Goal: Task Accomplishment & Management: Use online tool/utility

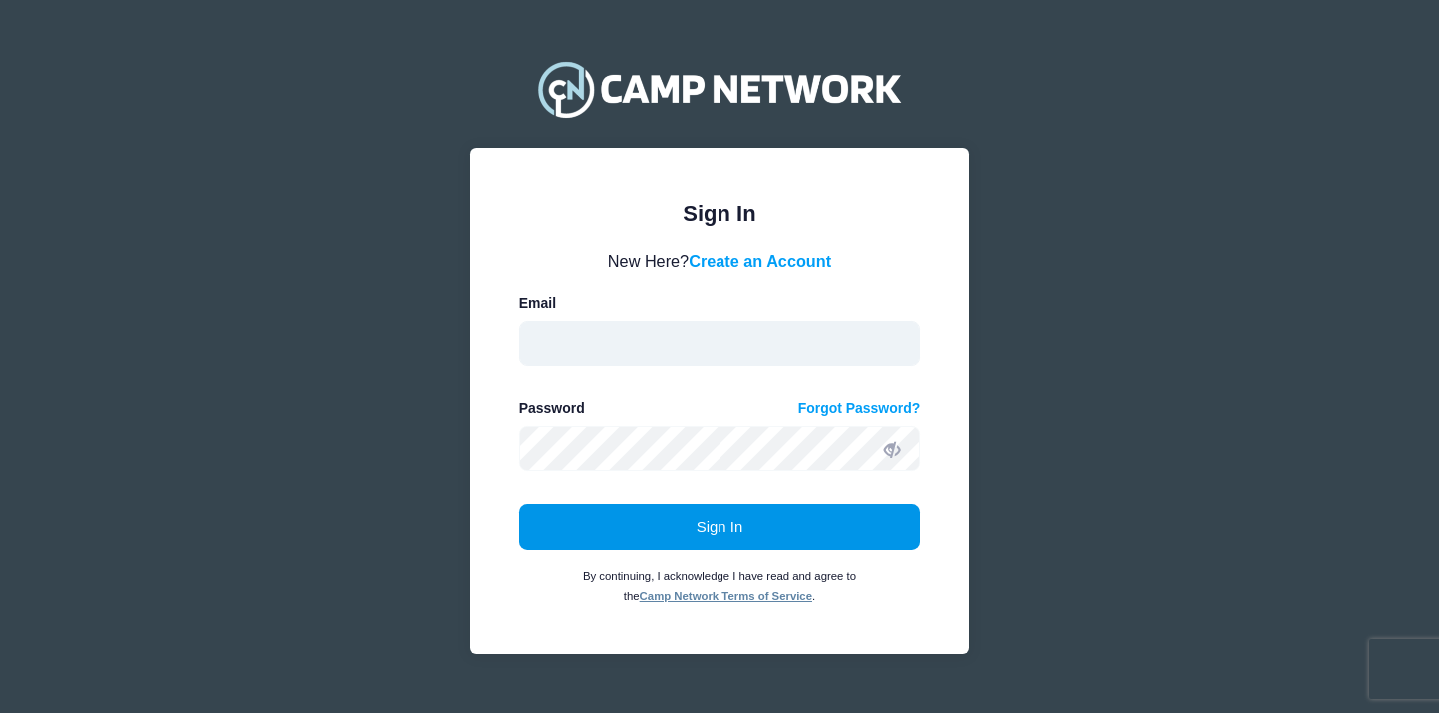
type input "[PERSON_NAME][EMAIL_ADDRESS][PERSON_NAME][DOMAIN_NAME]"
click at [690, 535] on button "Sign In" at bounding box center [720, 528] width 403 height 46
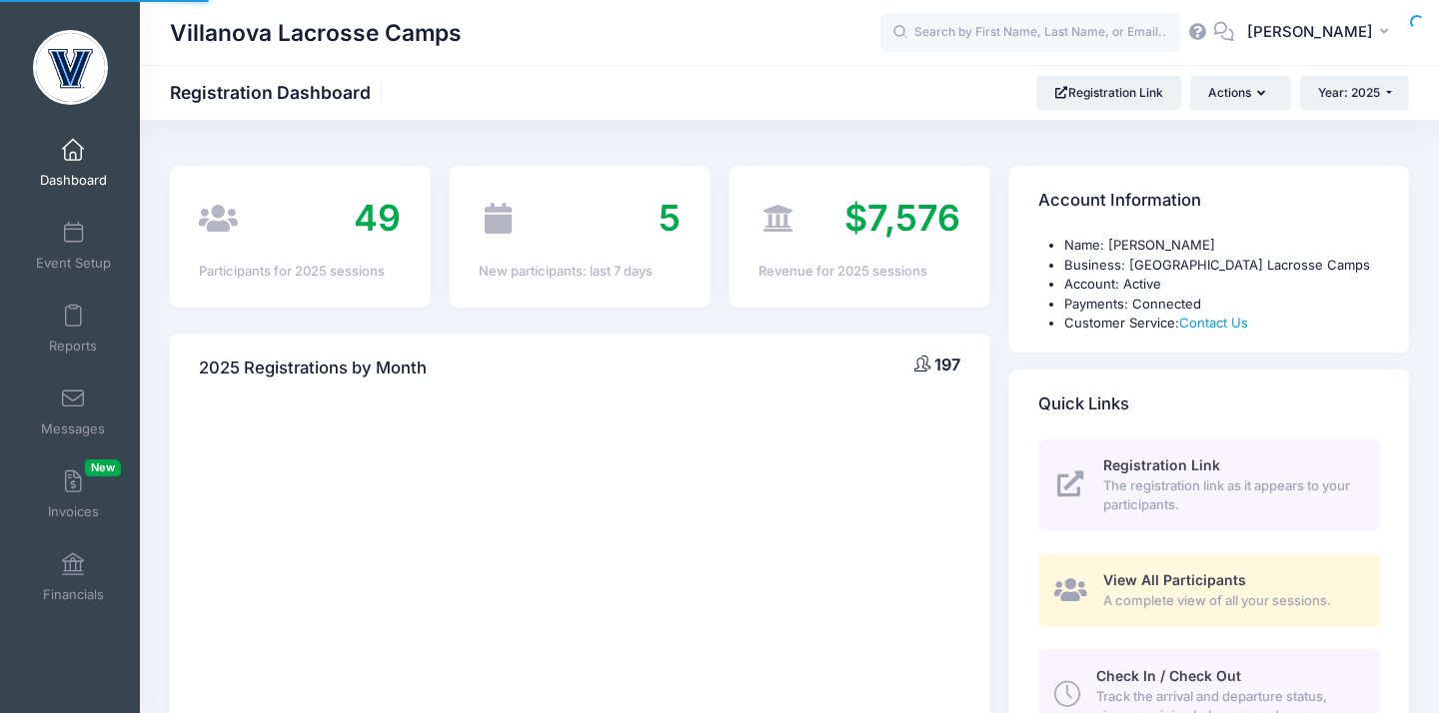
select select
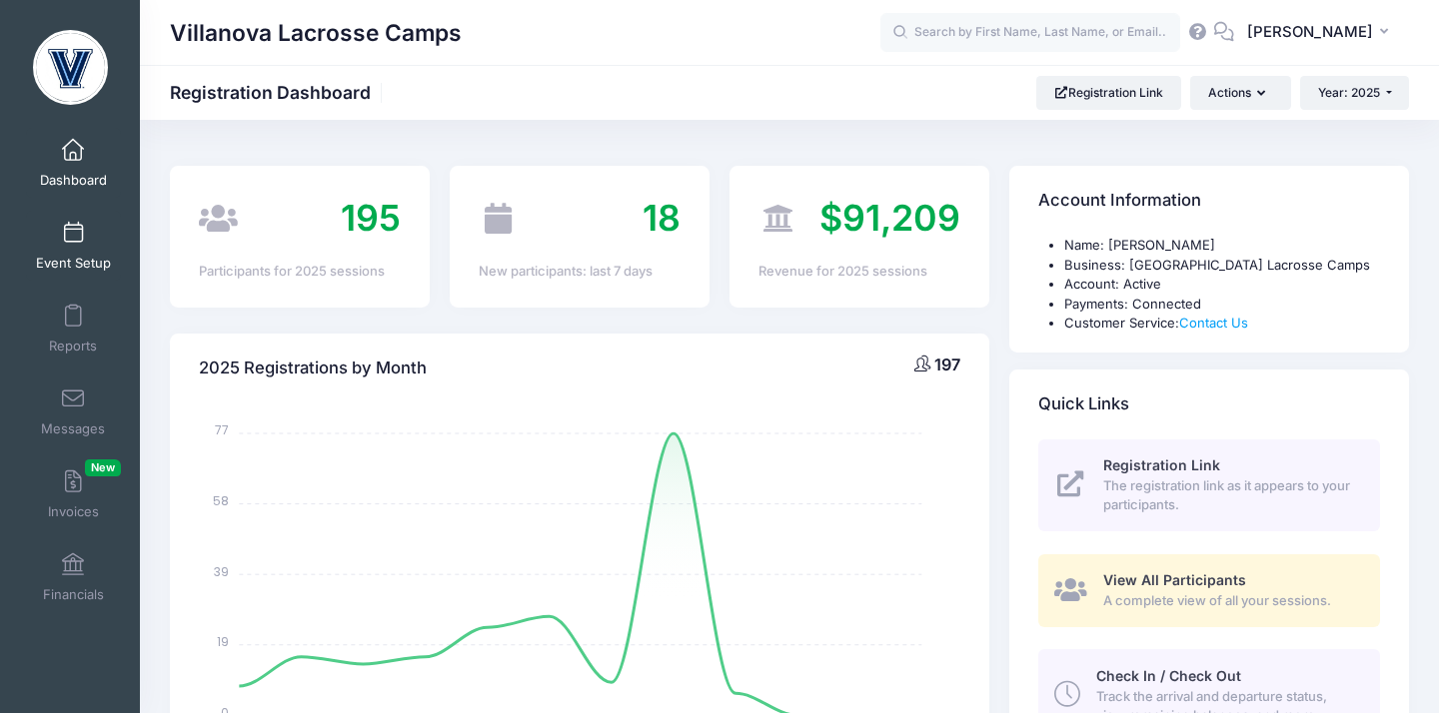
click at [72, 255] on span "Event Setup" at bounding box center [73, 263] width 75 height 17
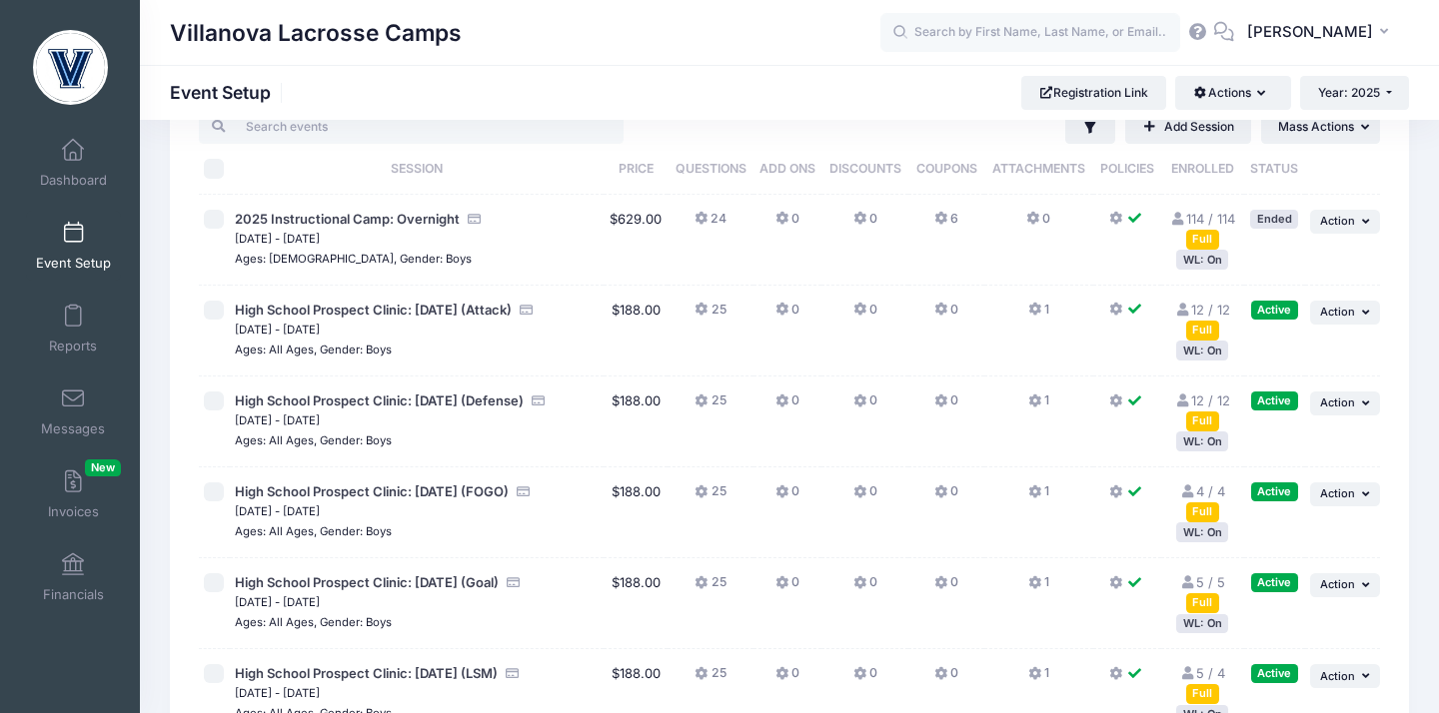
scroll to position [241, 0]
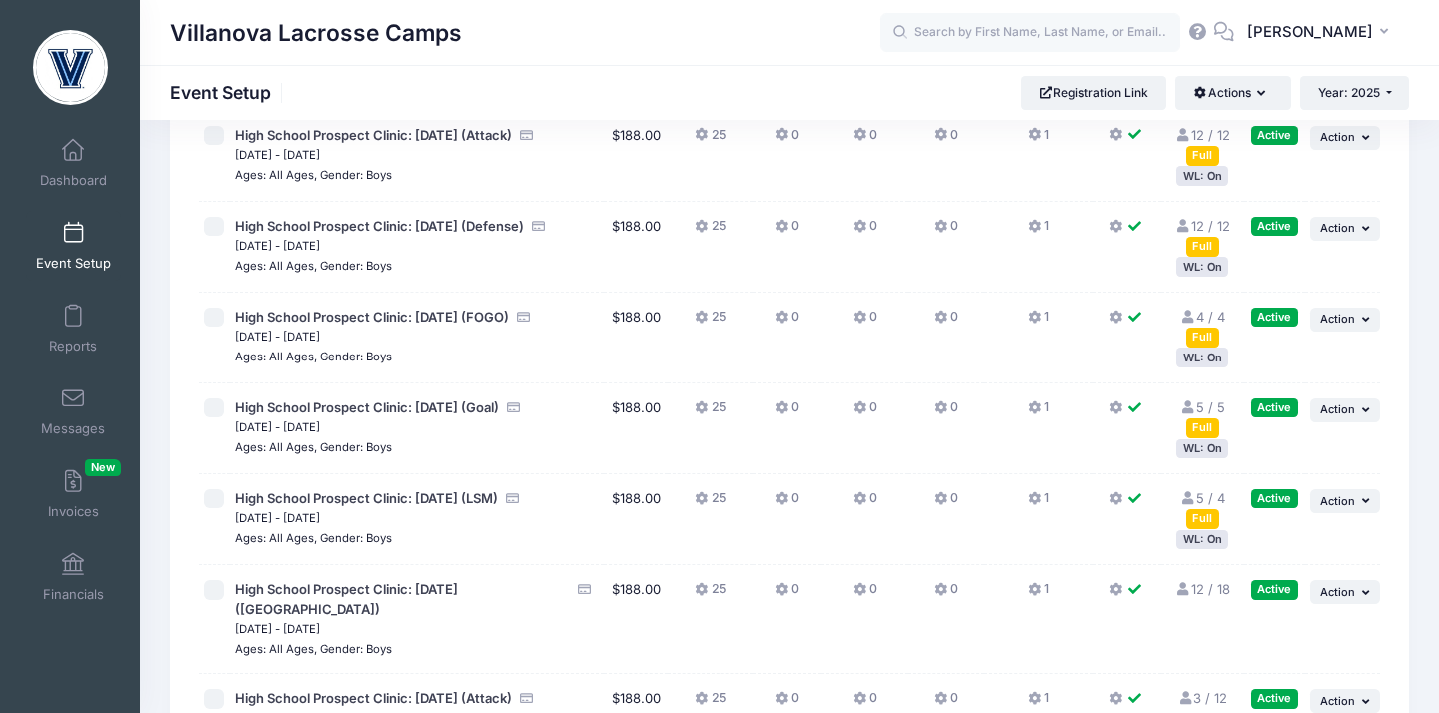
click at [1203, 446] on div "WL: On" at bounding box center [1202, 449] width 52 height 19
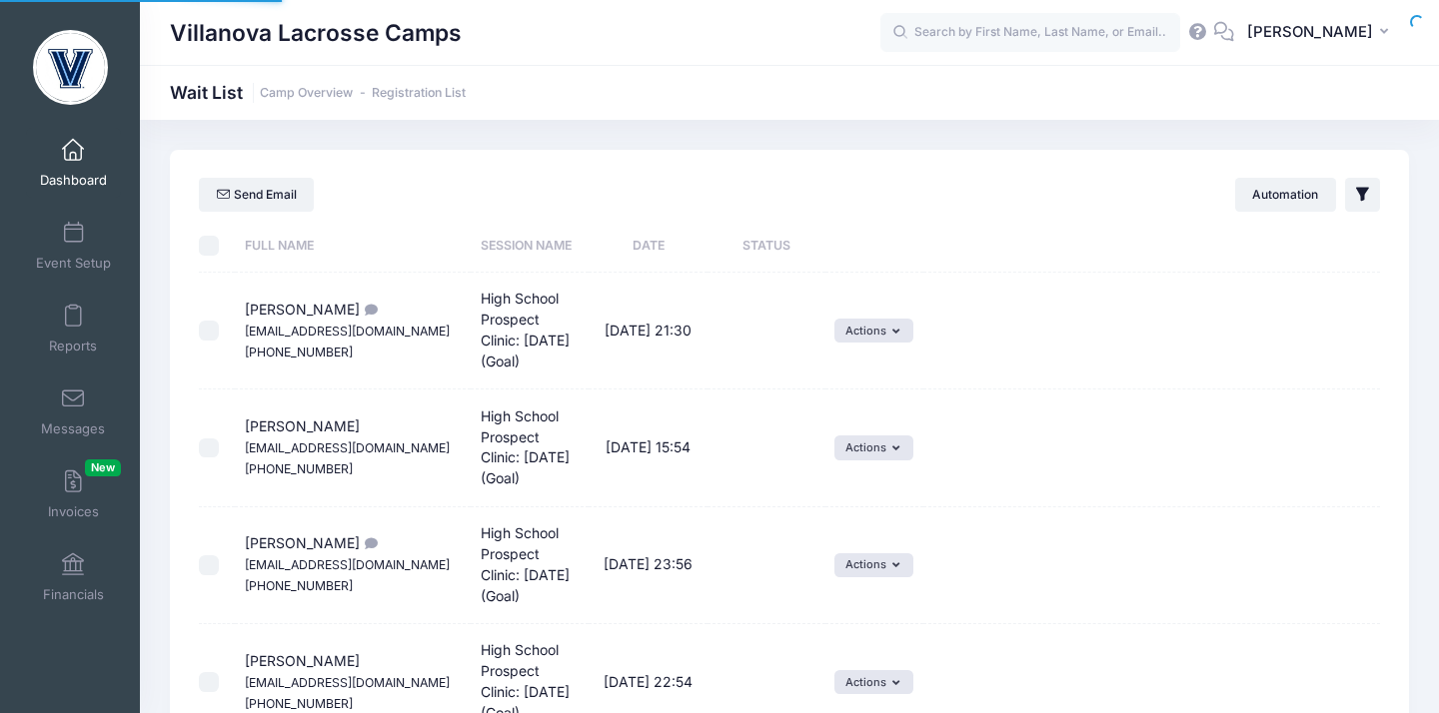
select select "50"
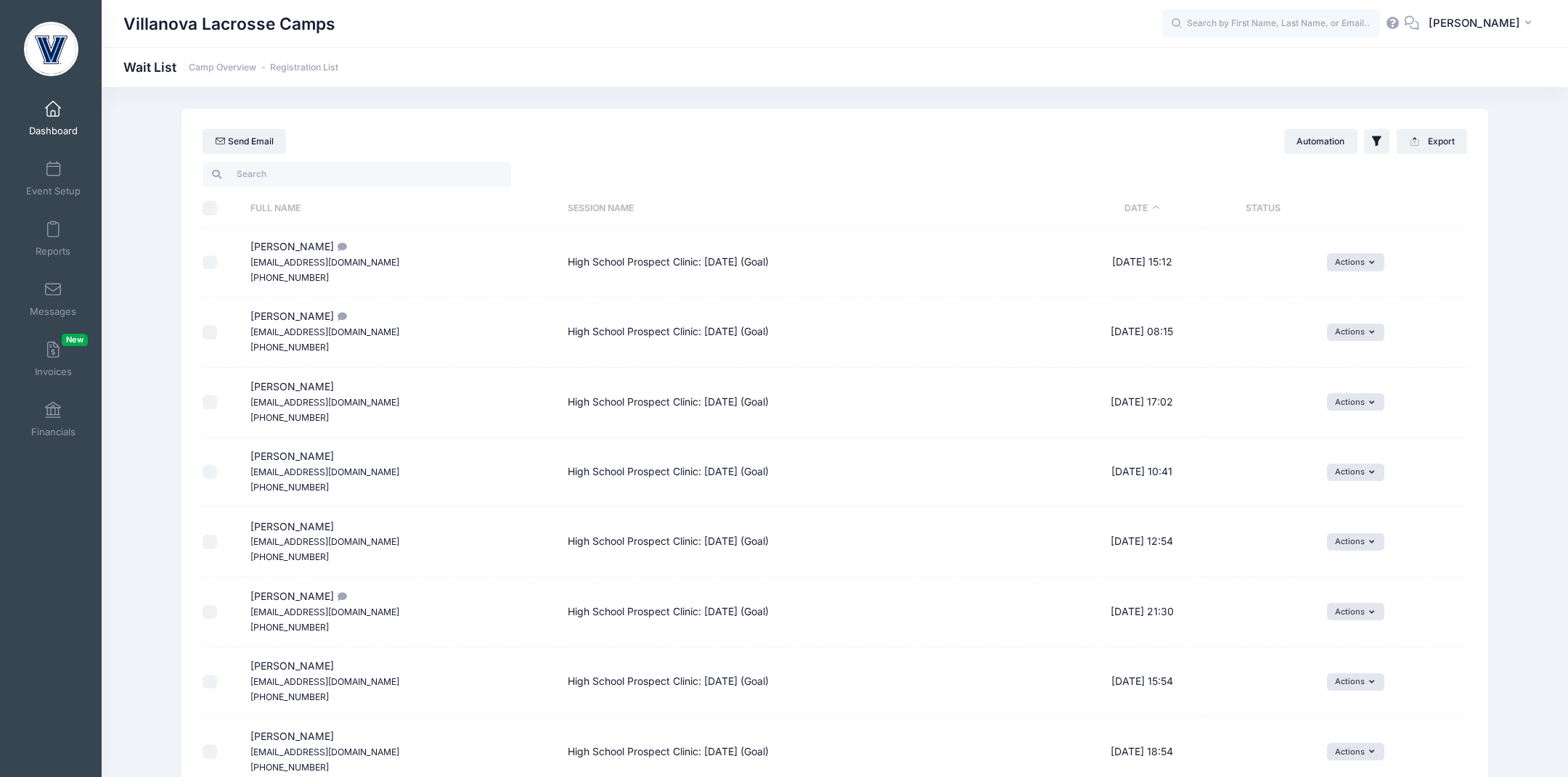
click at [214, 209] on input "\a \a \a \a" at bounding box center [210, 208] width 15 height 15
checkbox input "true"
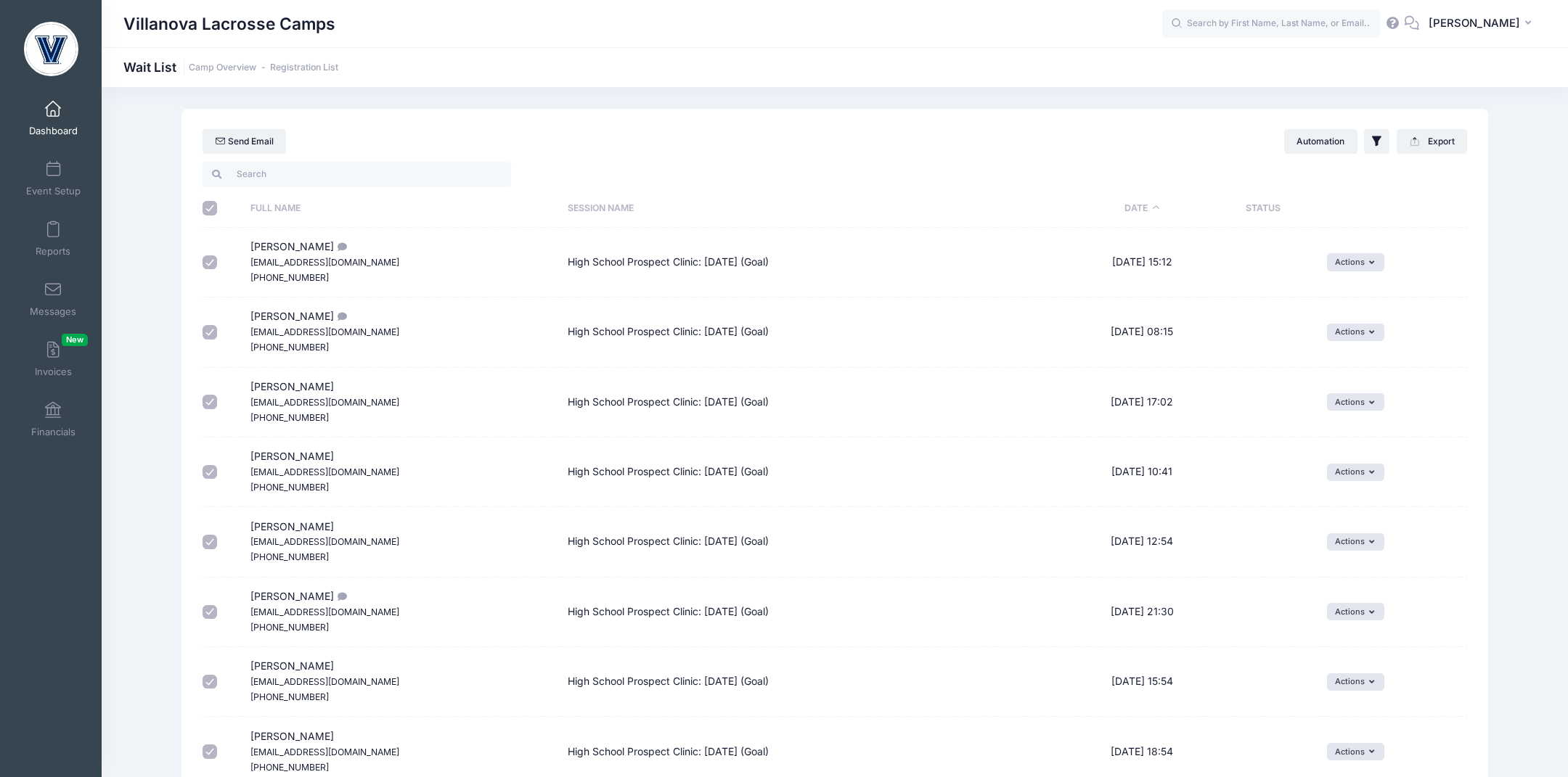
checkbox input "true"
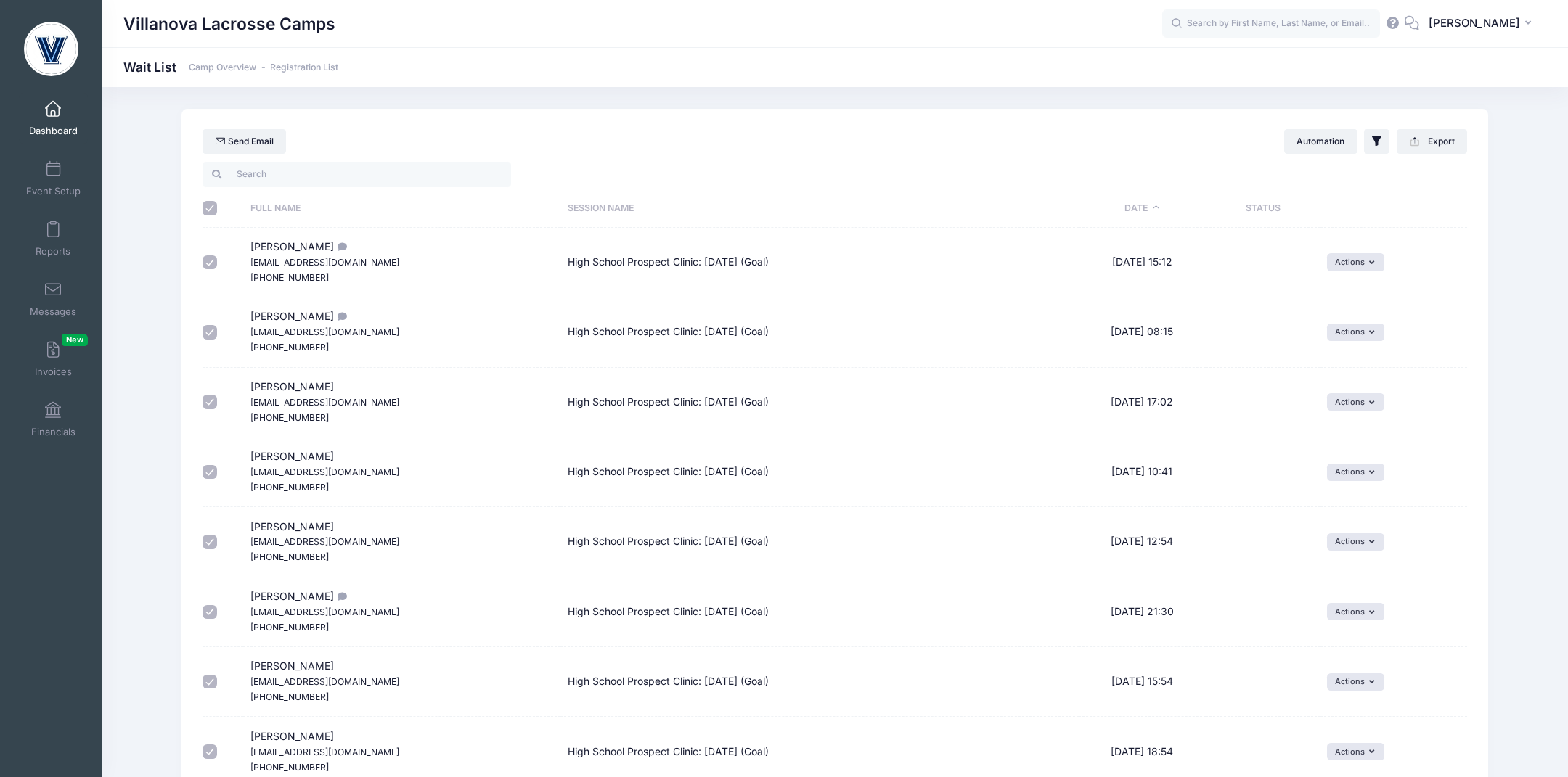
checkbox input "true"
click at [1045, 145] on button "Export" at bounding box center [1431, 142] width 70 height 25
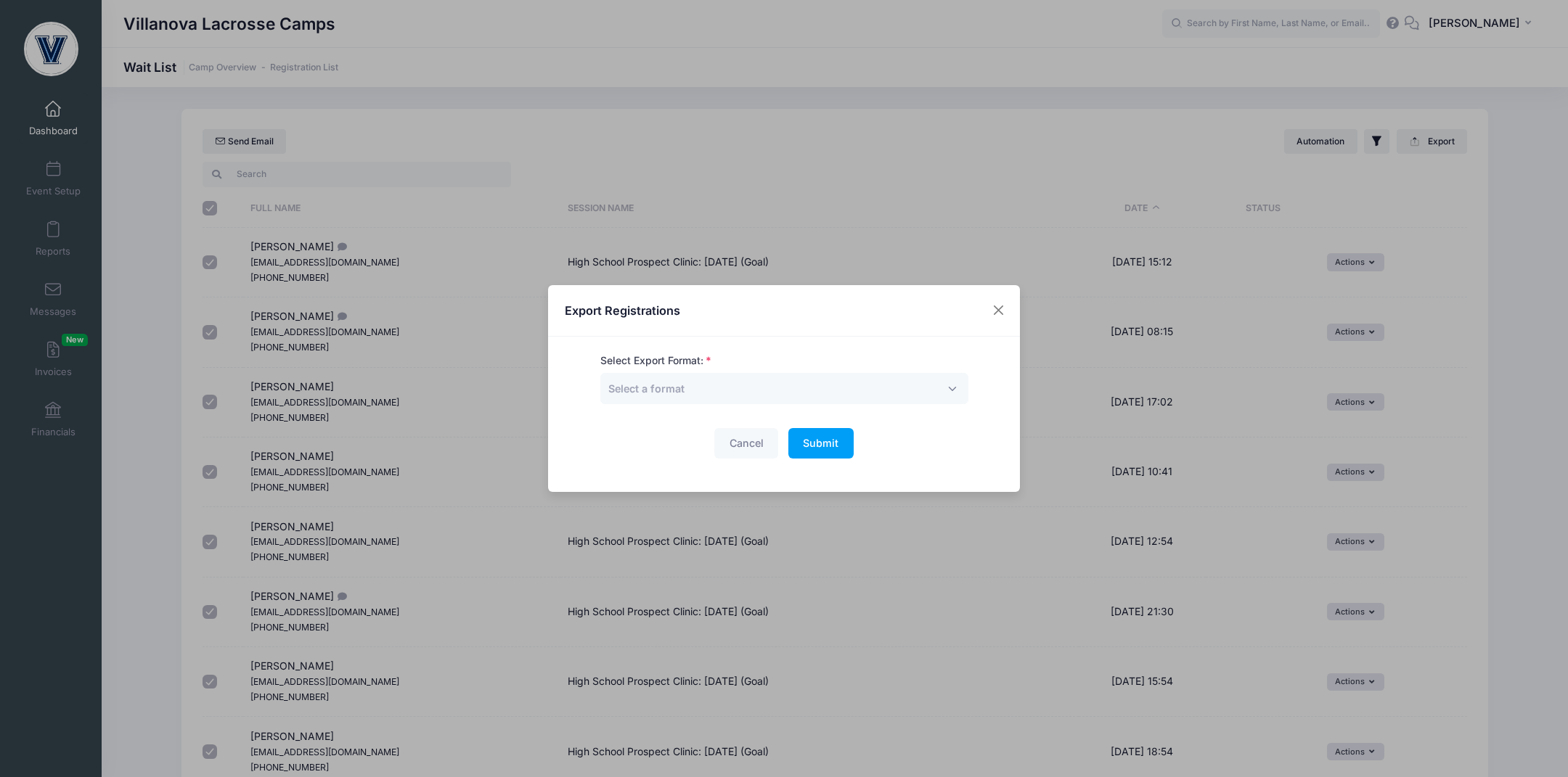
click at [714, 365] on div "Select Export Format: Excel CSV Print Select a format" at bounding box center [784, 379] width 368 height 51
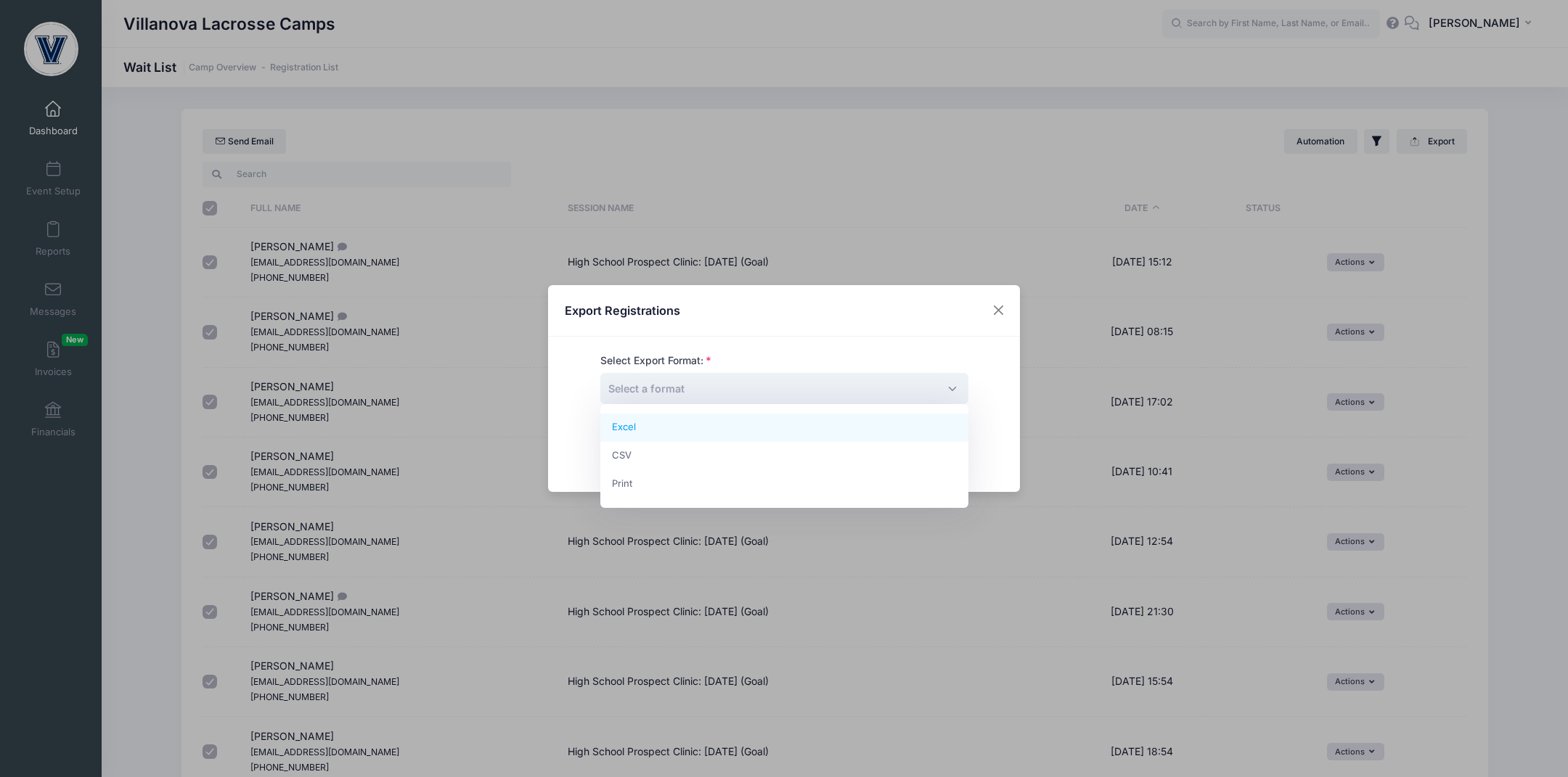
click at [700, 383] on span "Select a format" at bounding box center [784, 388] width 368 height 31
select select "csv"
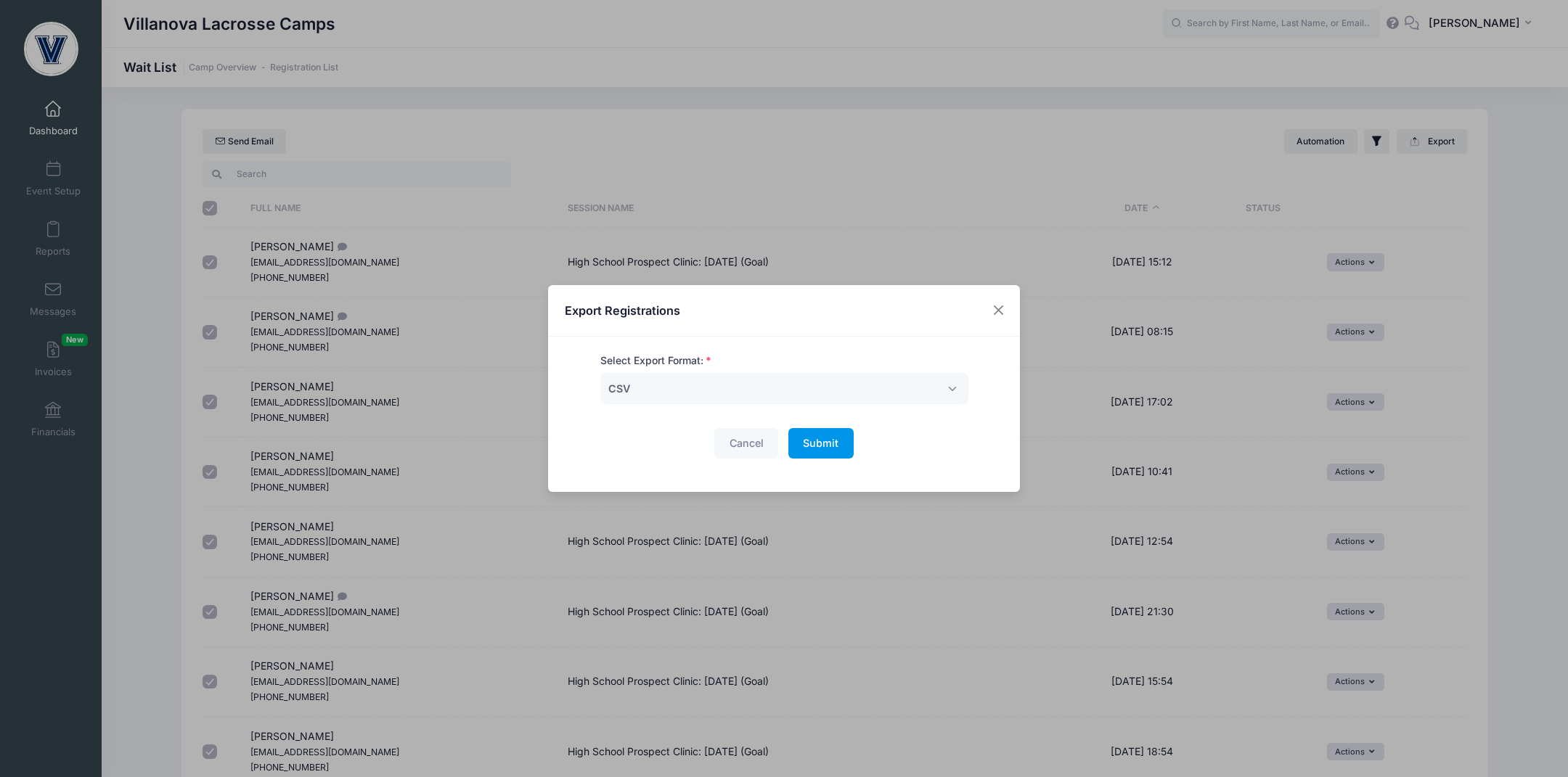
click at [822, 447] on span "Submit" at bounding box center [820, 443] width 36 height 12
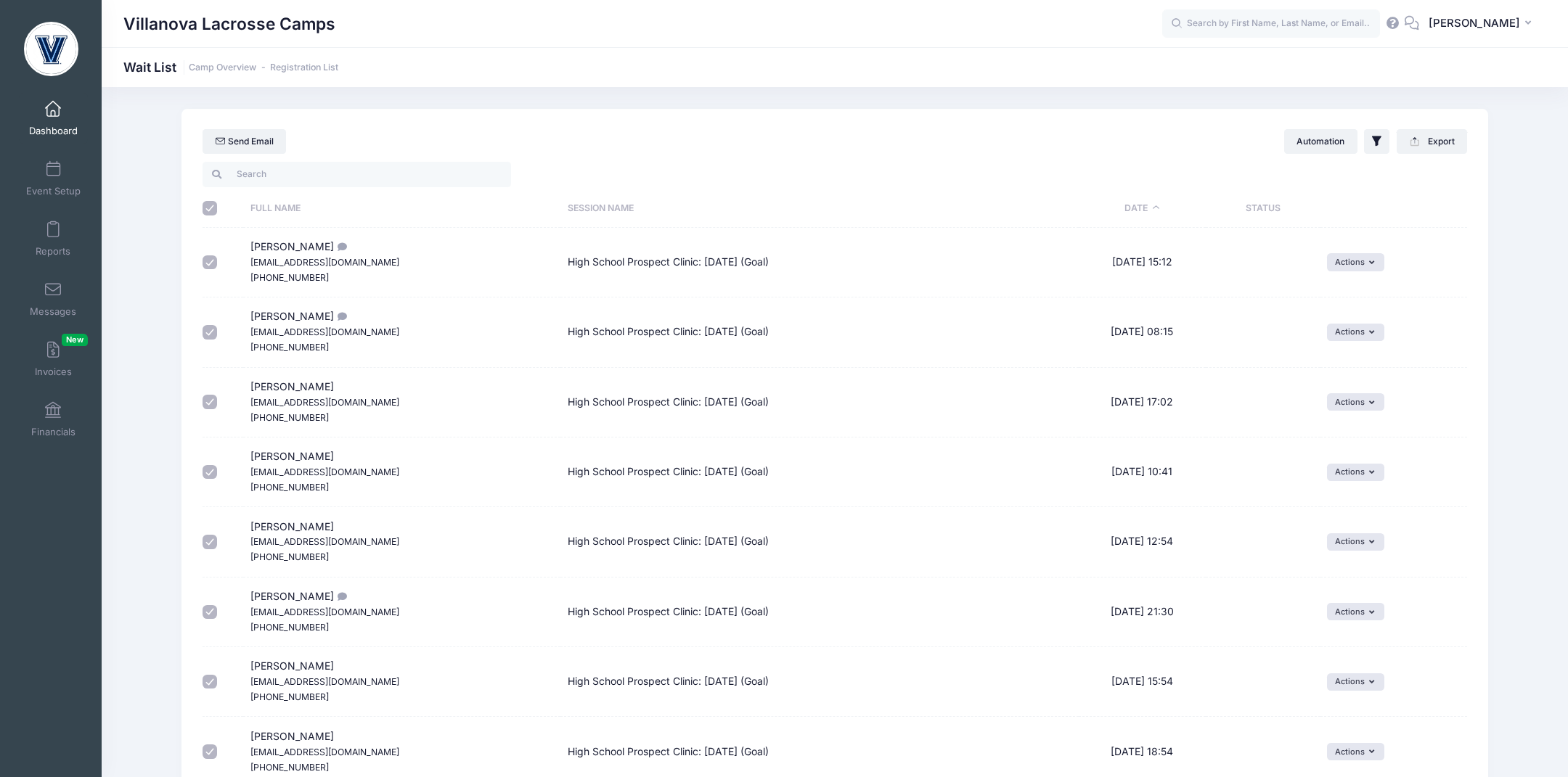
click at [211, 206] on input "\a \a \a \a" at bounding box center [210, 208] width 15 height 15
checkbox input "false"
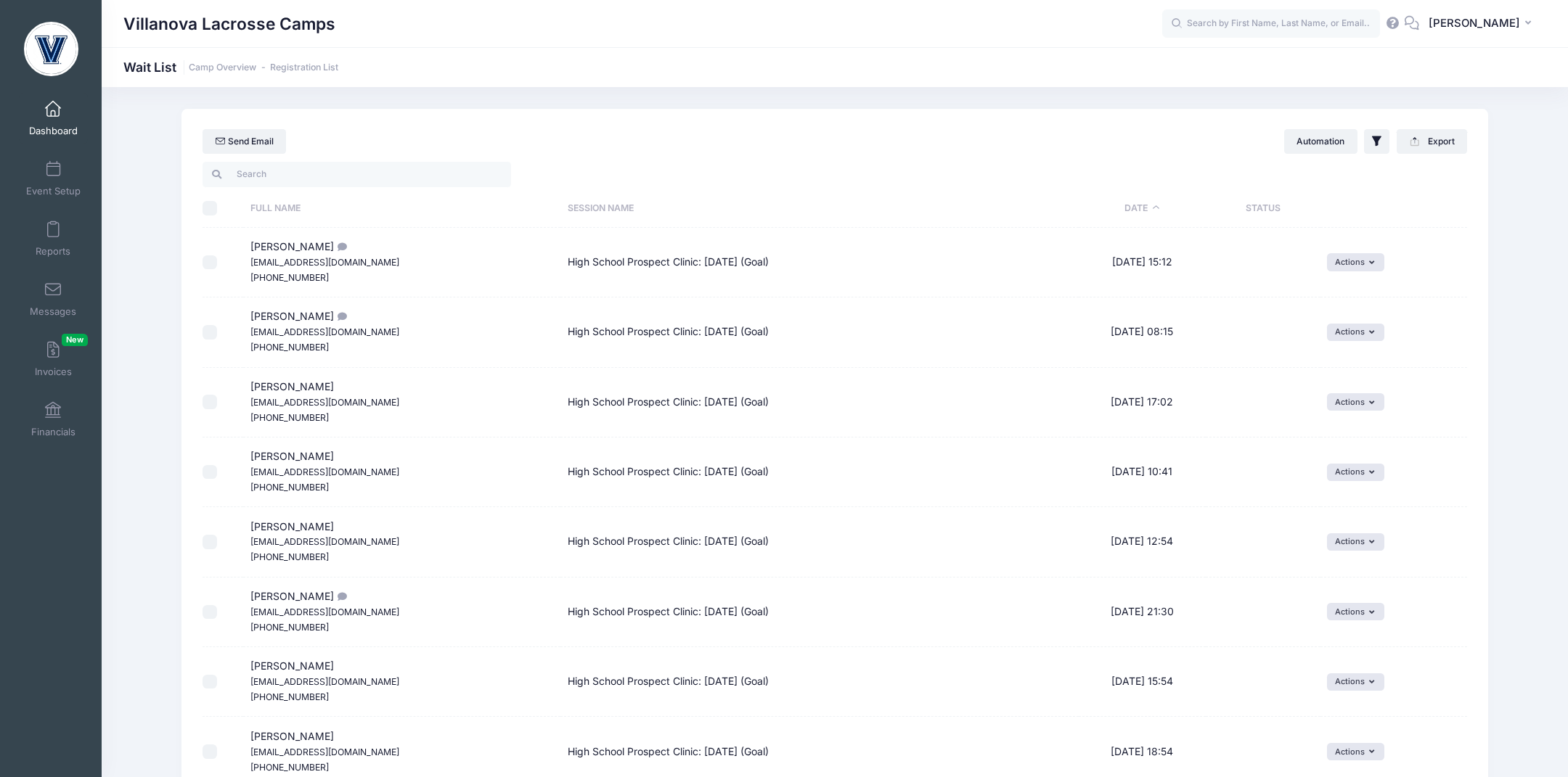
checkbox input "false"
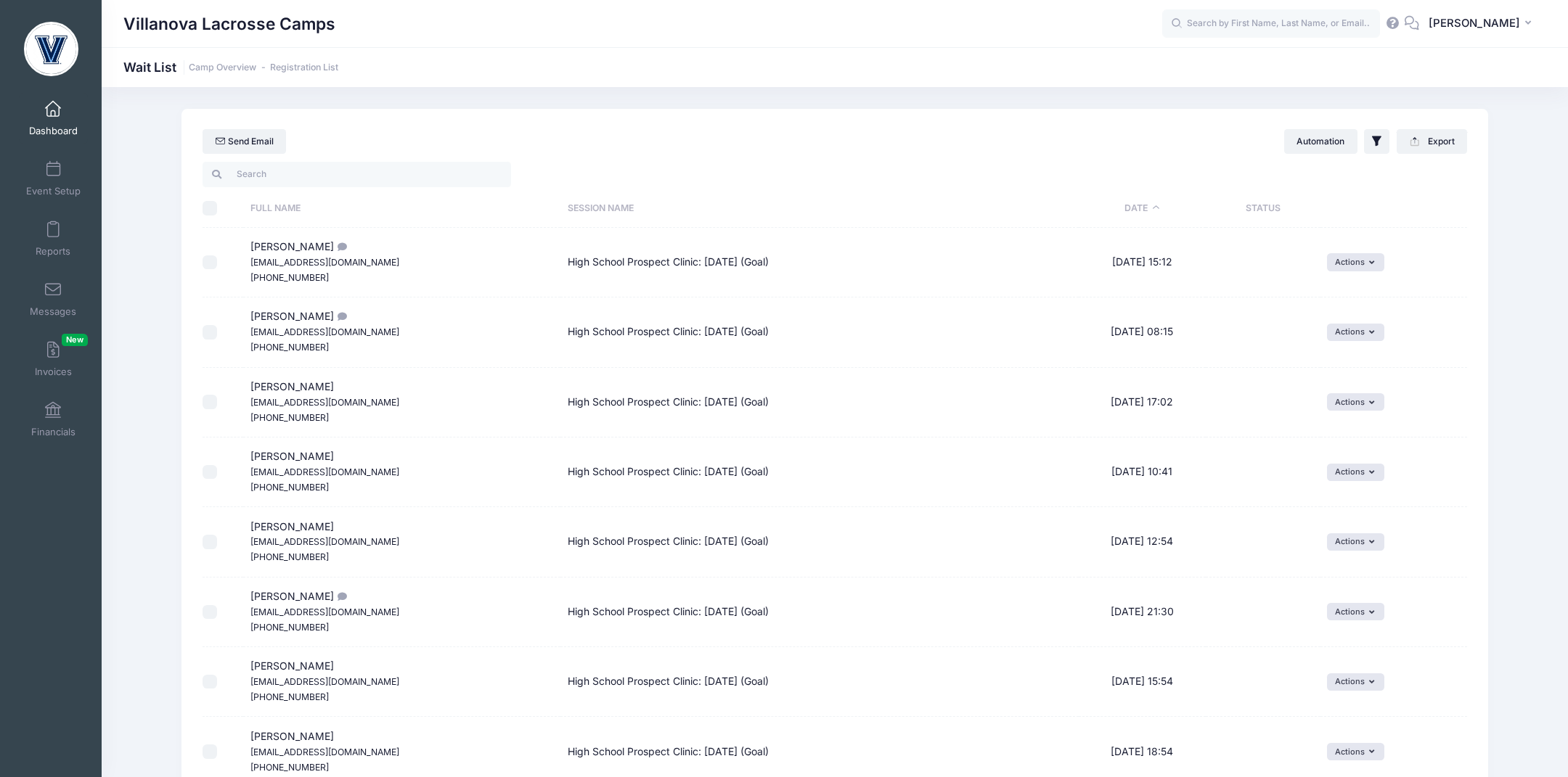
checkbox input "false"
click at [53, 167] on span at bounding box center [53, 170] width 0 height 16
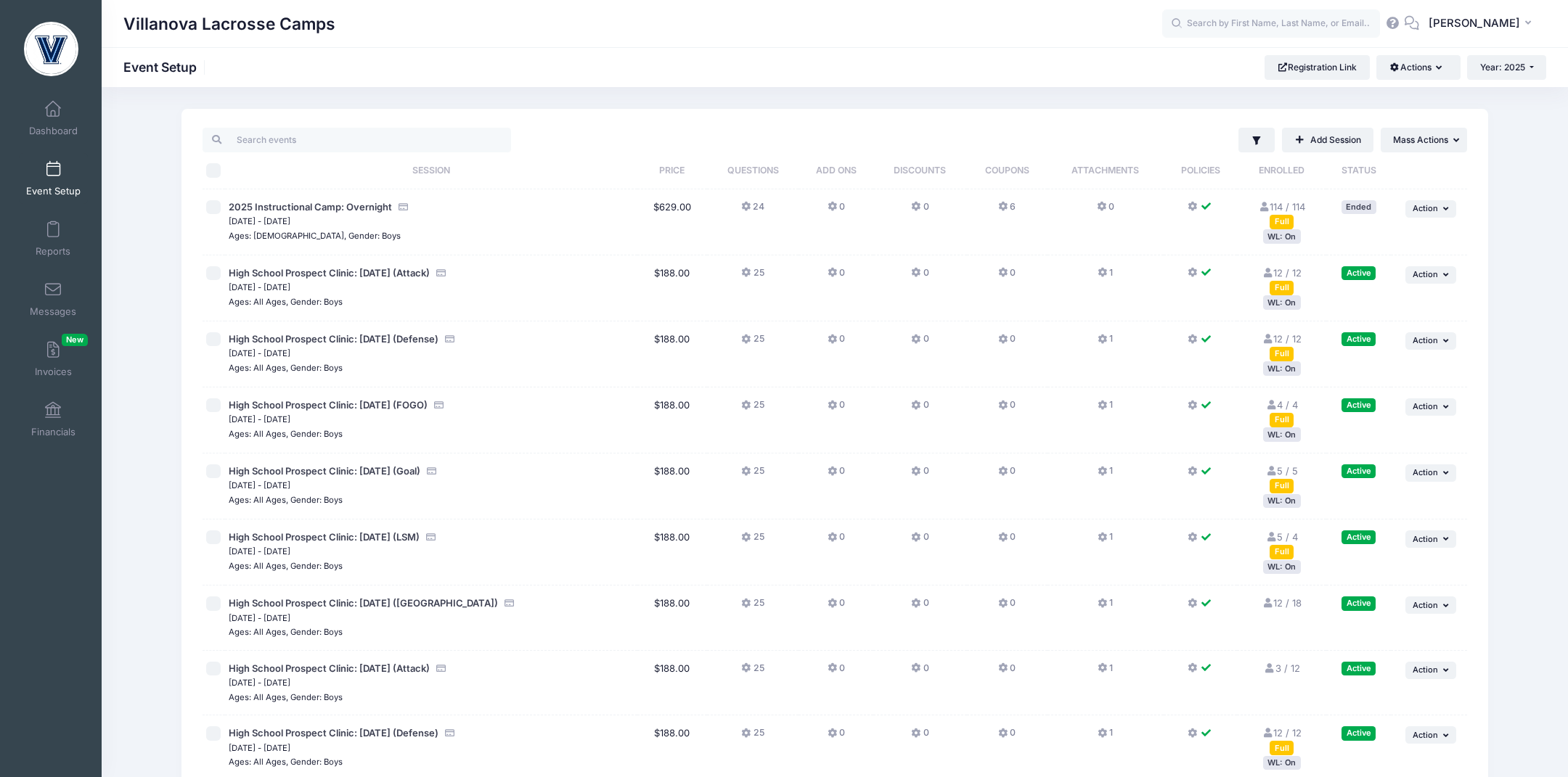
scroll to position [185, 0]
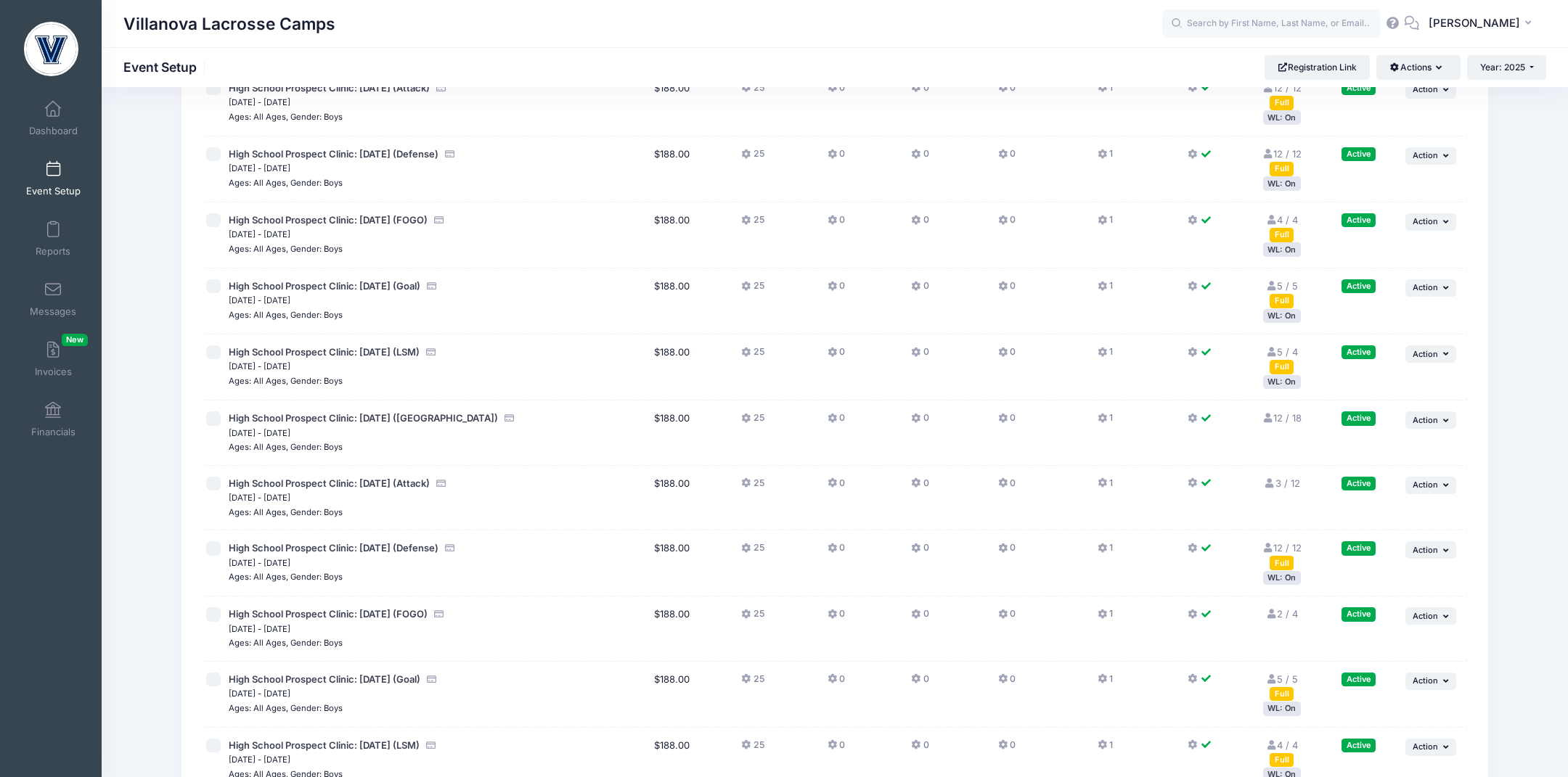
click at [1277, 709] on div "WL: On" at bounding box center [1282, 708] width 38 height 14
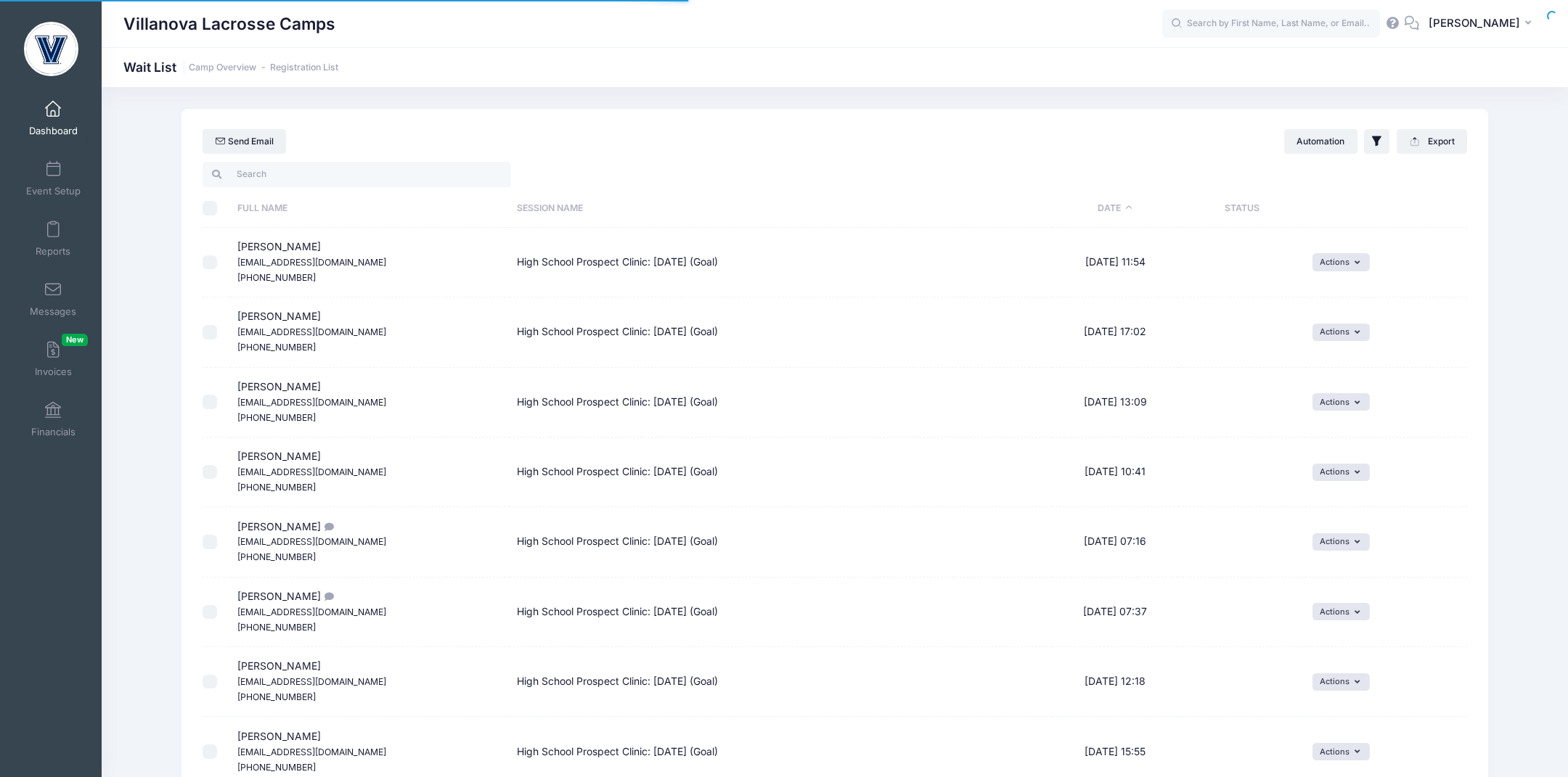
select select "50"
click at [211, 210] on input "\a \a \a \a" at bounding box center [210, 208] width 15 height 15
checkbox input "true"
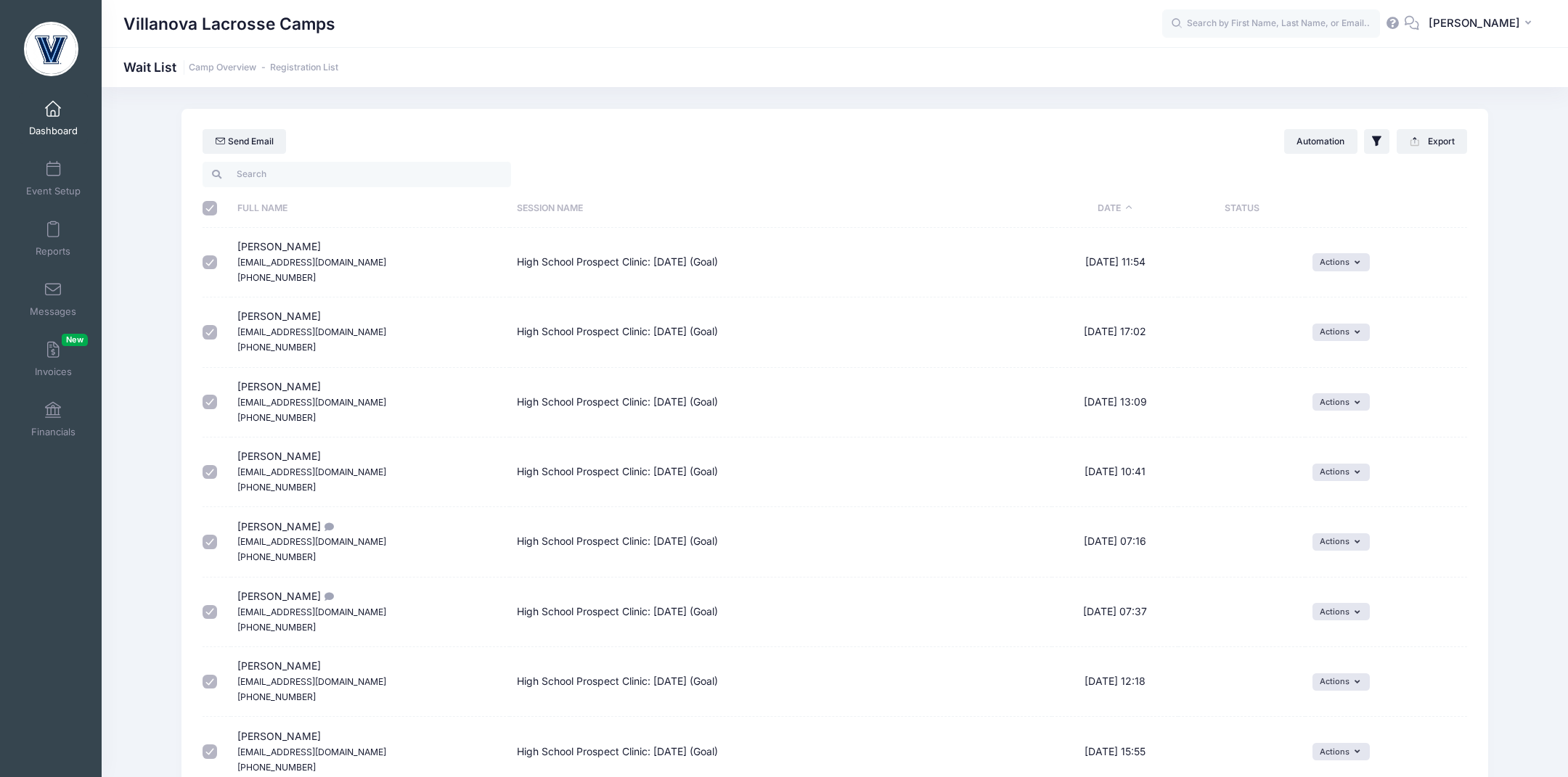
checkbox input "true"
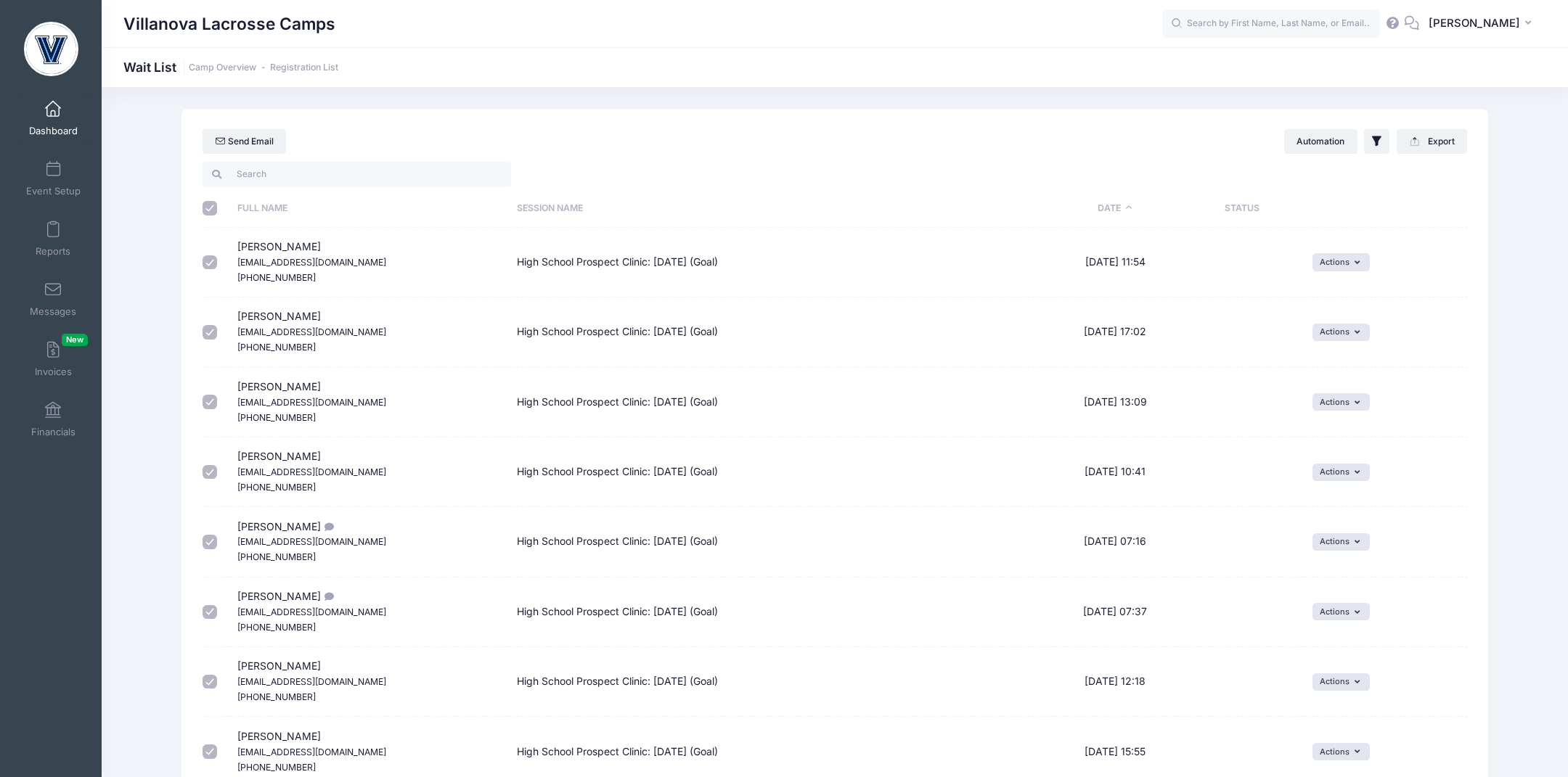
checkbox input "true"
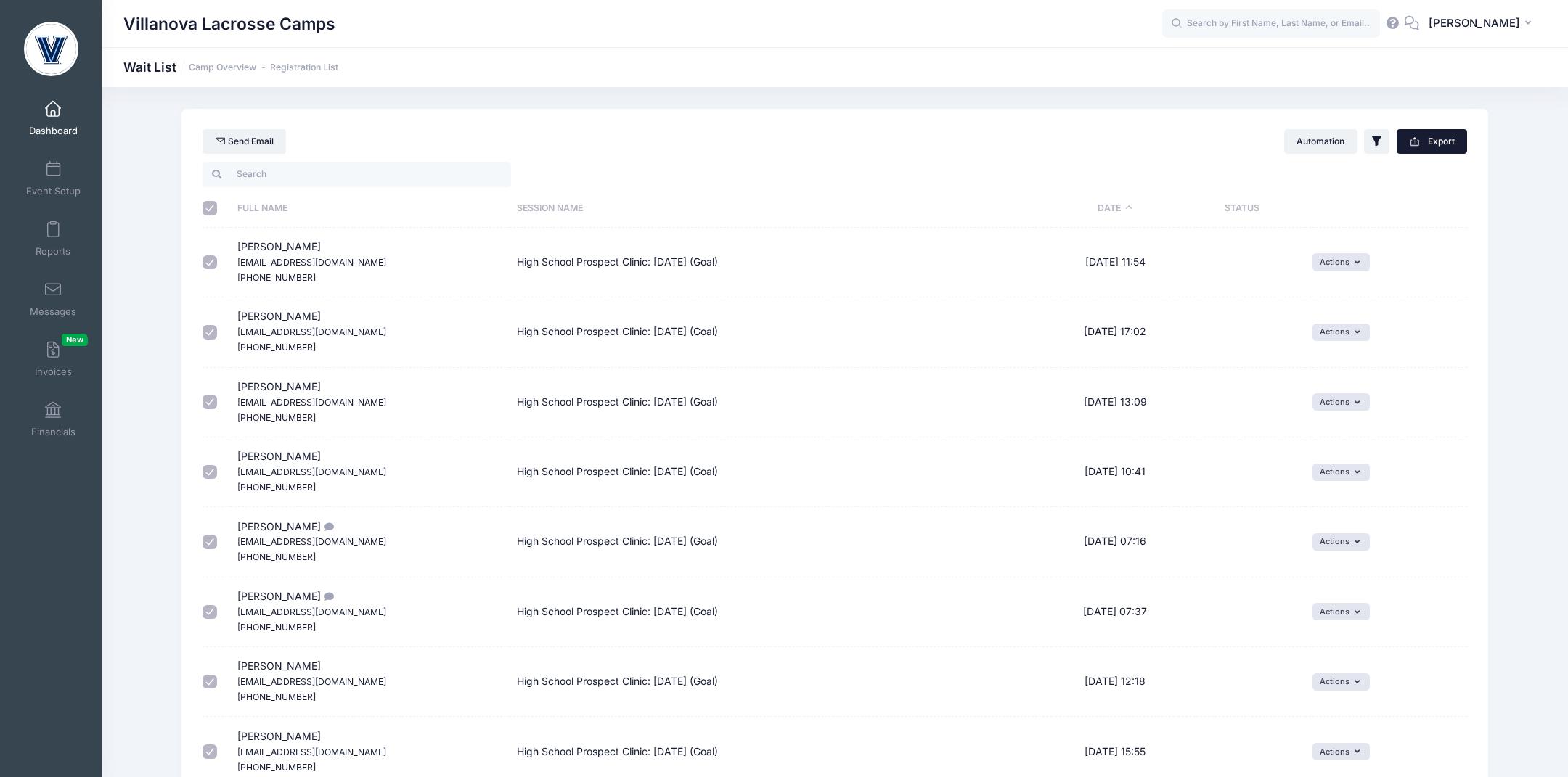
click at [1434, 139] on button "Export" at bounding box center [1431, 142] width 70 height 25
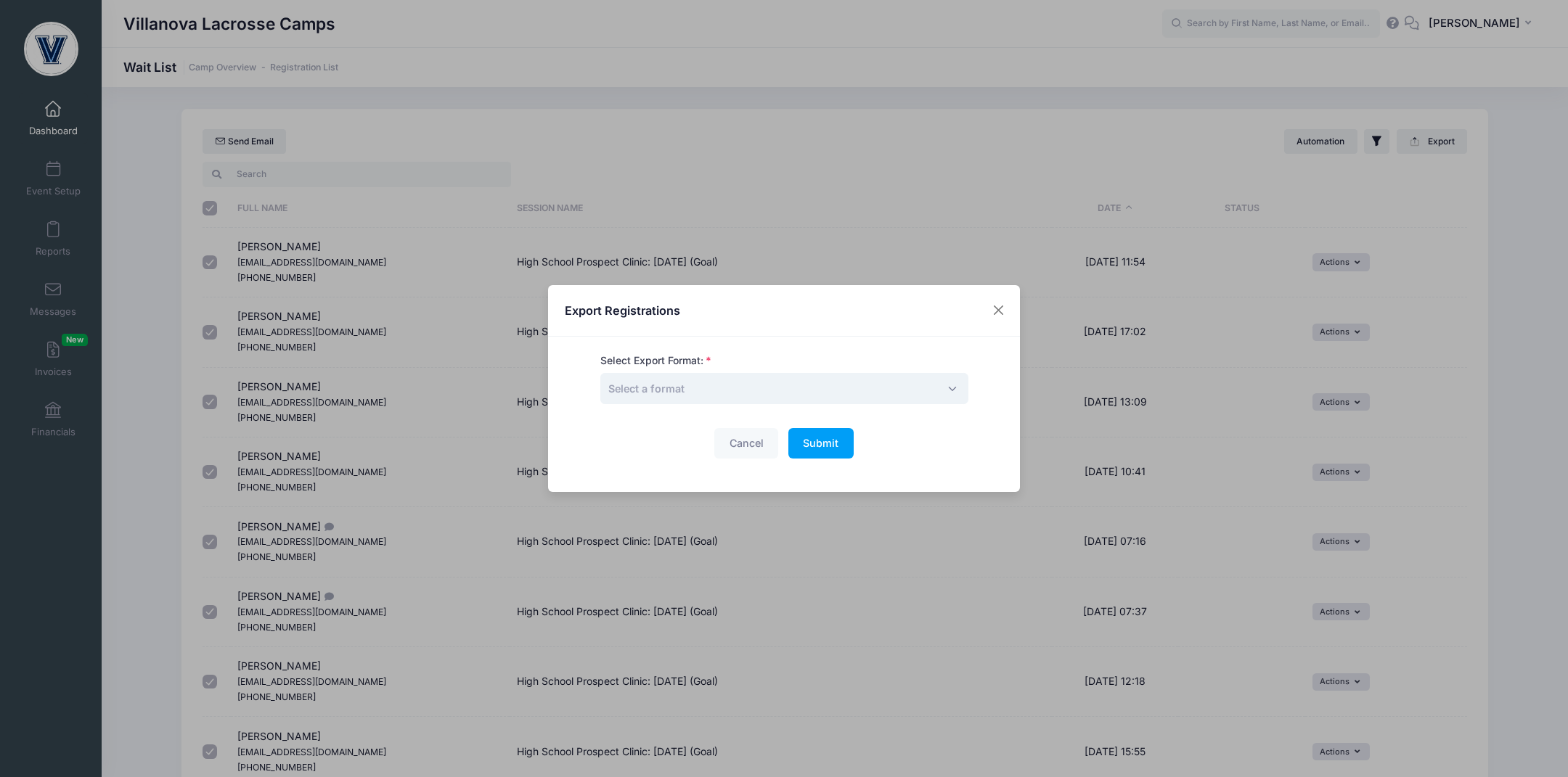
click at [786, 393] on span "Select a format" at bounding box center [784, 388] width 368 height 31
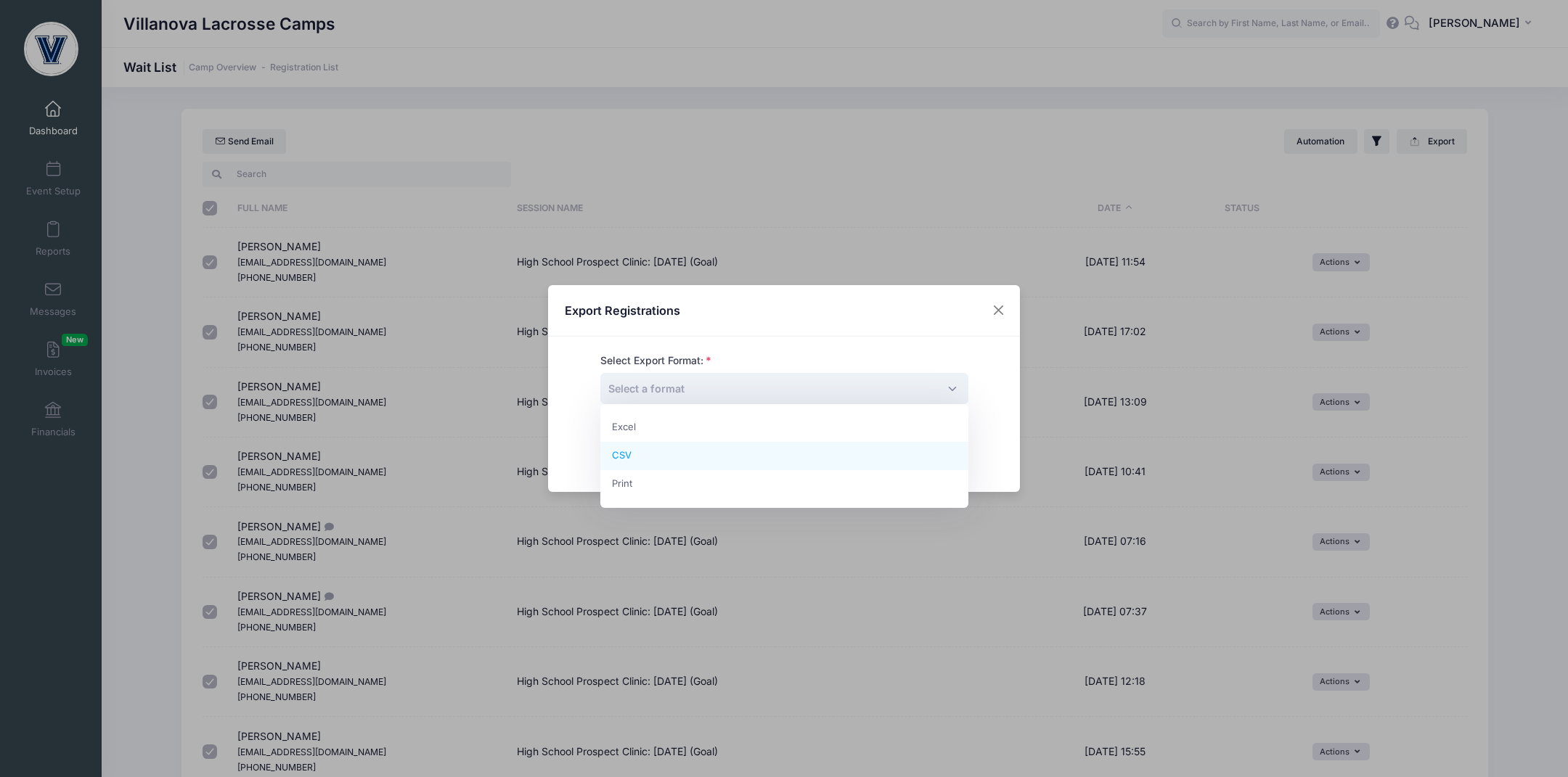
select select "csv"
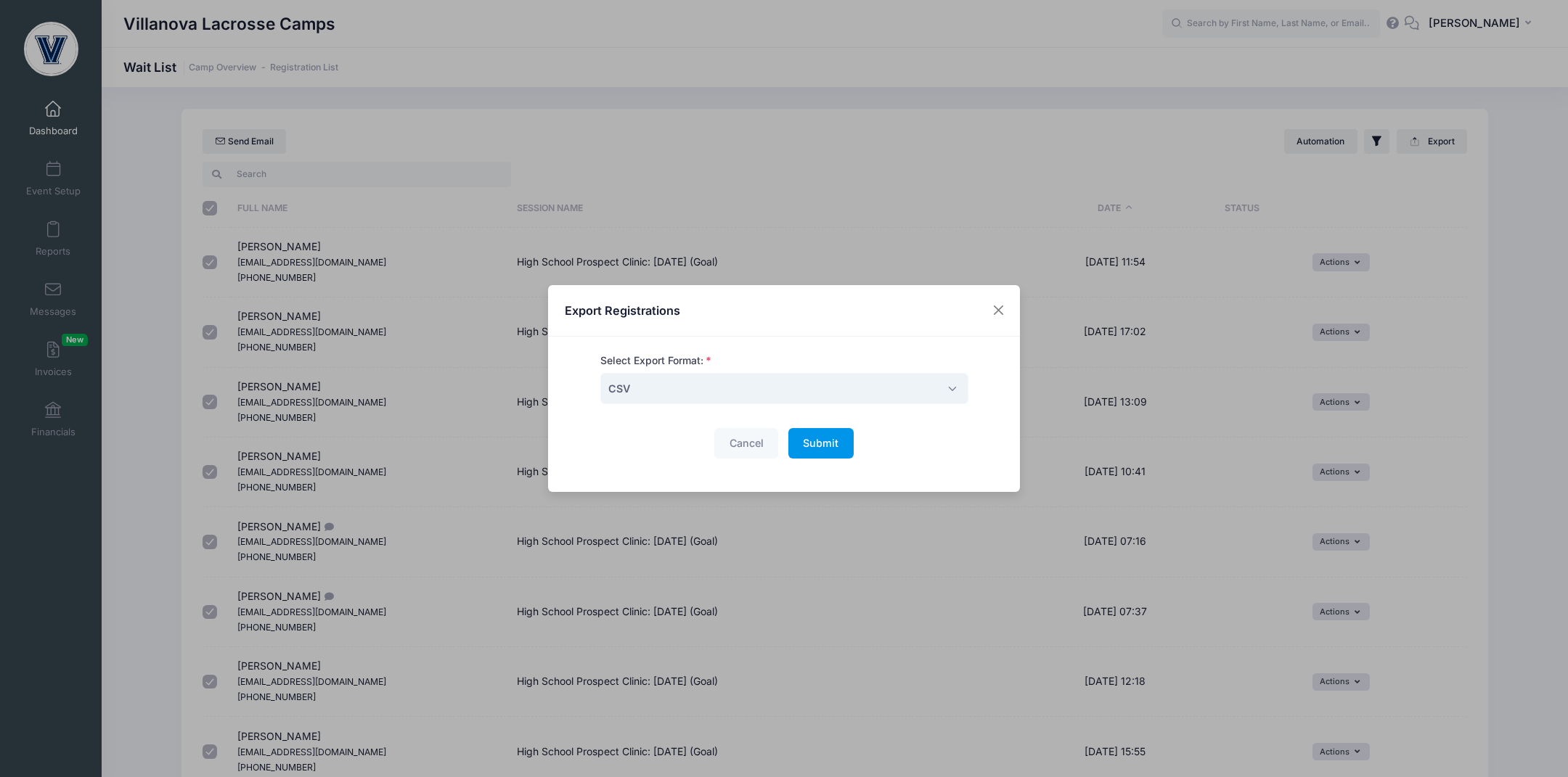
click at [812, 439] on span "Submit" at bounding box center [820, 443] width 36 height 12
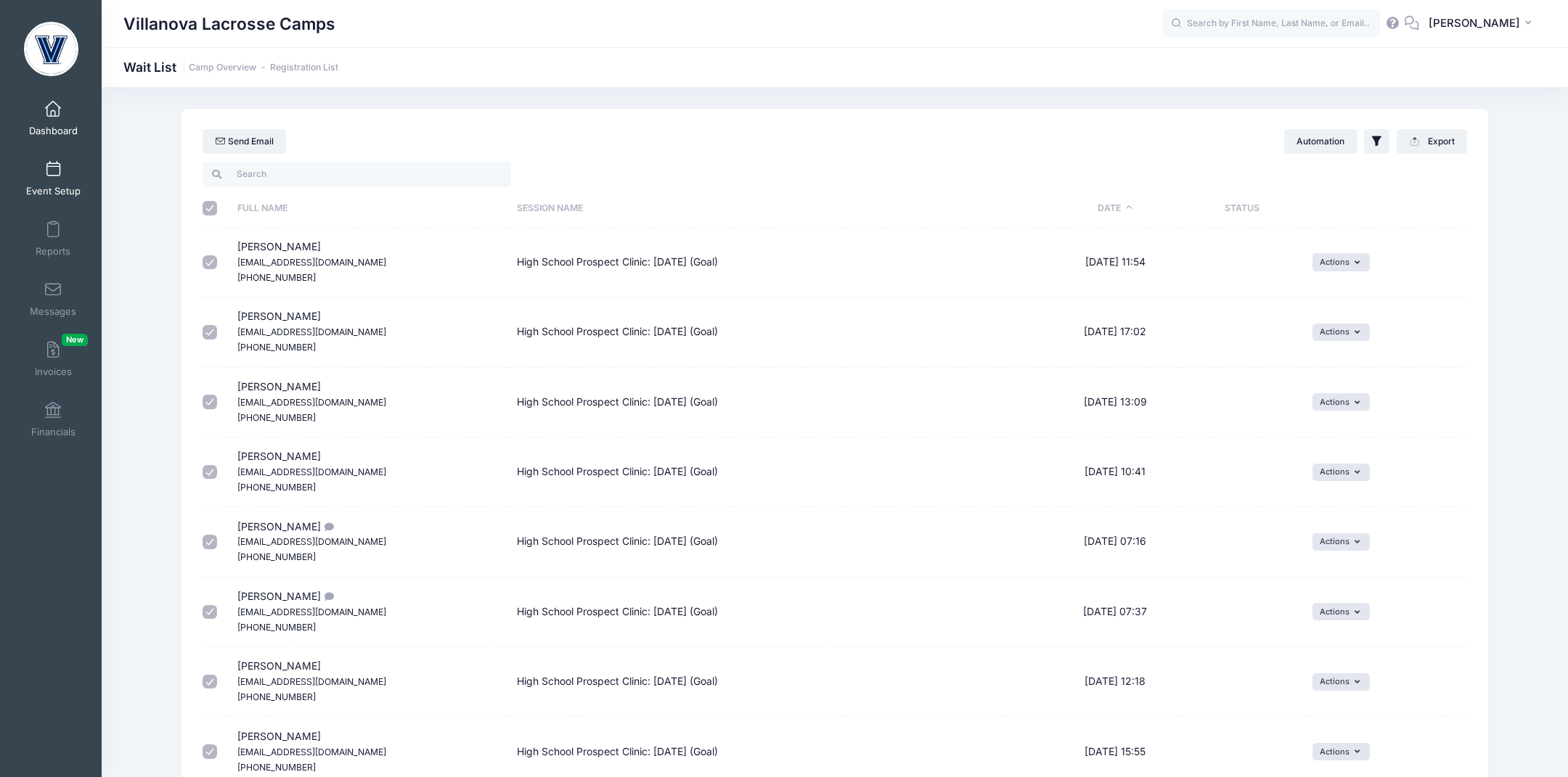
click at [53, 168] on span at bounding box center [53, 170] width 0 height 16
